Goal: Feedback & Contribution: Leave review/rating

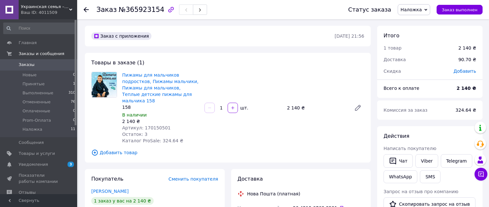
scroll to position [107, 0]
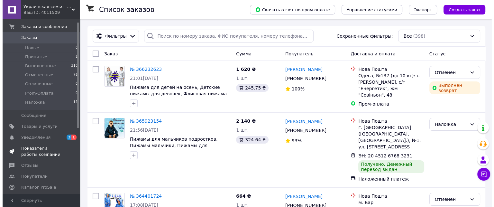
scroll to position [53, 0]
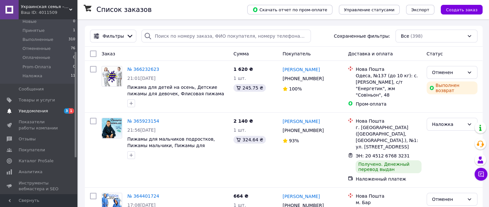
click at [40, 112] on span "Уведомления" at bounding box center [33, 111] width 29 height 6
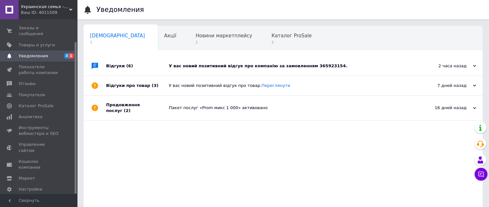
click at [219, 66] on div "У вас новий позитивний відгук про компанію за замовленням 365923154." at bounding box center [290, 66] width 243 height 6
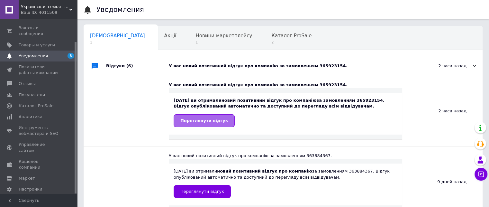
click at [218, 121] on span "Переглянути відгук" at bounding box center [205, 120] width 48 height 5
click at [200, 124] on link "Переглянути відгук" at bounding box center [204, 120] width 61 height 13
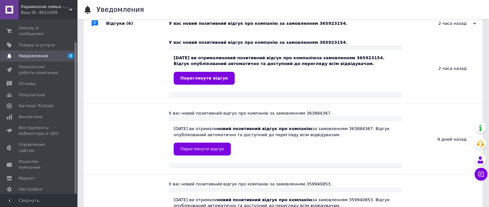
scroll to position [53, 0]
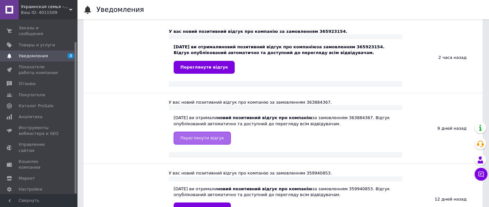
click at [200, 140] on span "Переглянути відгук" at bounding box center [203, 137] width 44 height 5
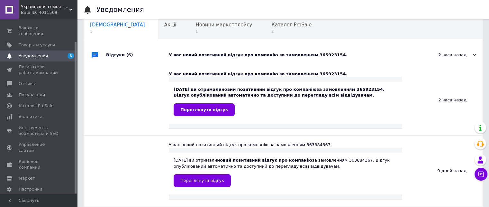
scroll to position [0, 0]
